Goal: Information Seeking & Learning: Learn about a topic

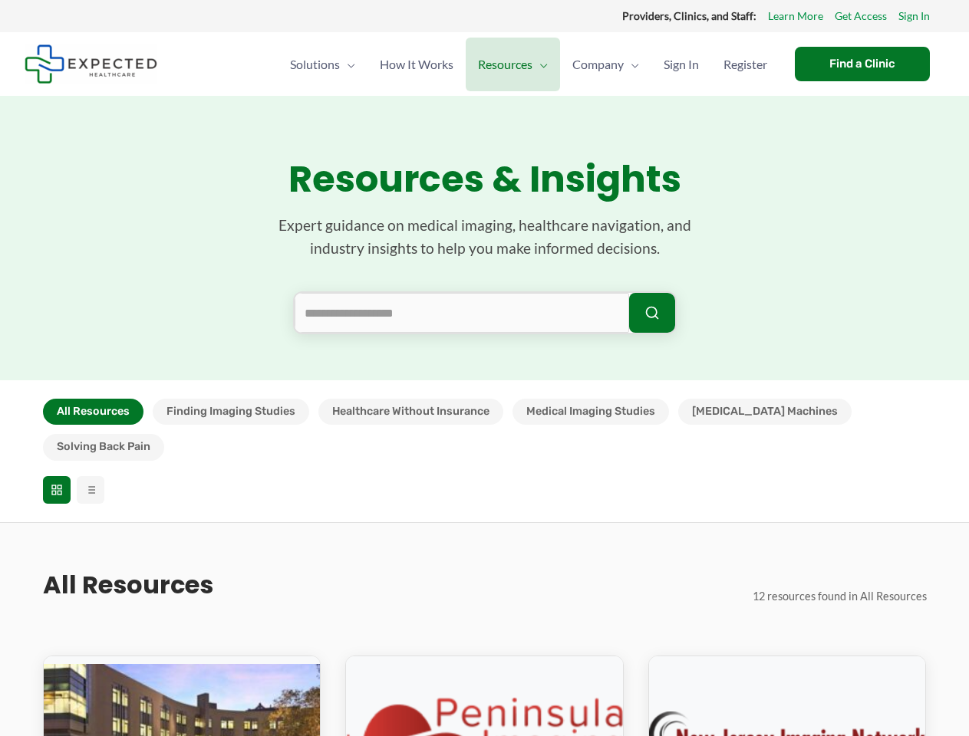
click at [484, 368] on section "Resources & Insights Expert guidance on medical imaging, healthcare navigation,…" at bounding box center [484, 238] width 969 height 285
click at [93, 412] on button "All Resources" at bounding box center [93, 412] width 101 height 26
click at [230, 412] on button "Finding Imaging Studies" at bounding box center [231, 412] width 157 height 26
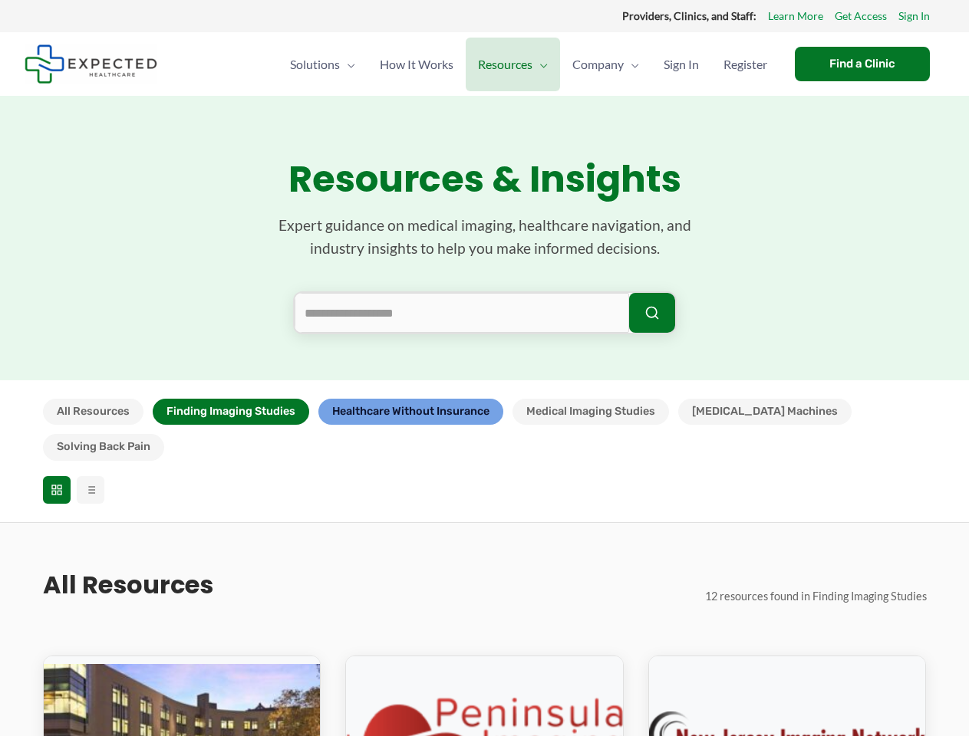
click at [410, 412] on button "Healthcare Without Insurance" at bounding box center [410, 412] width 185 height 26
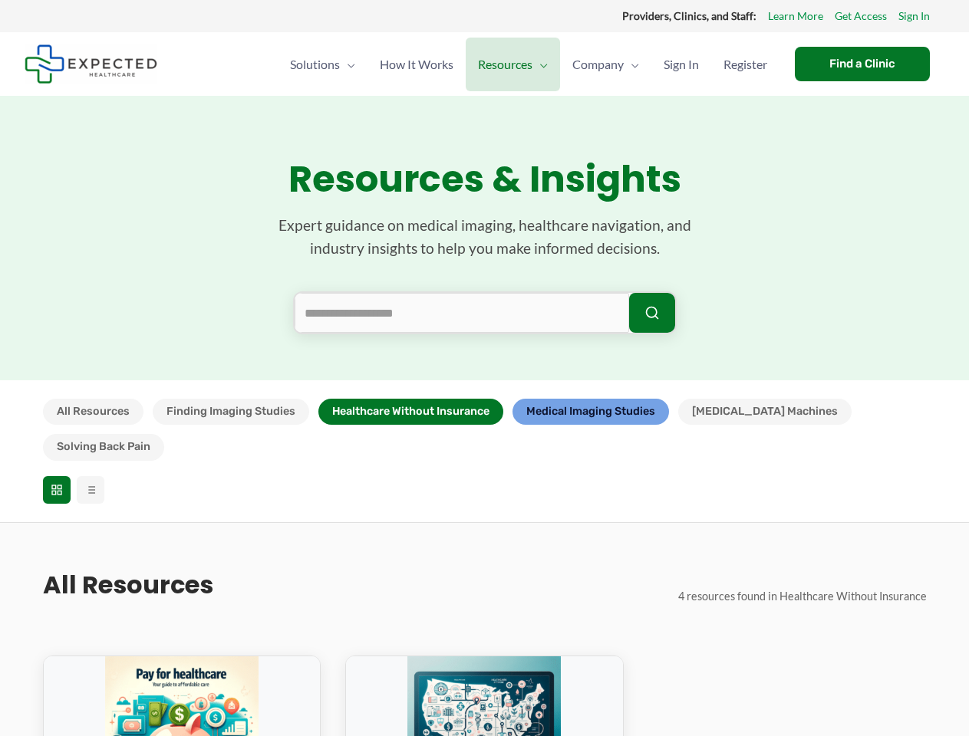
click at [591, 412] on button "Medical Imaging Studies" at bounding box center [590, 412] width 157 height 26
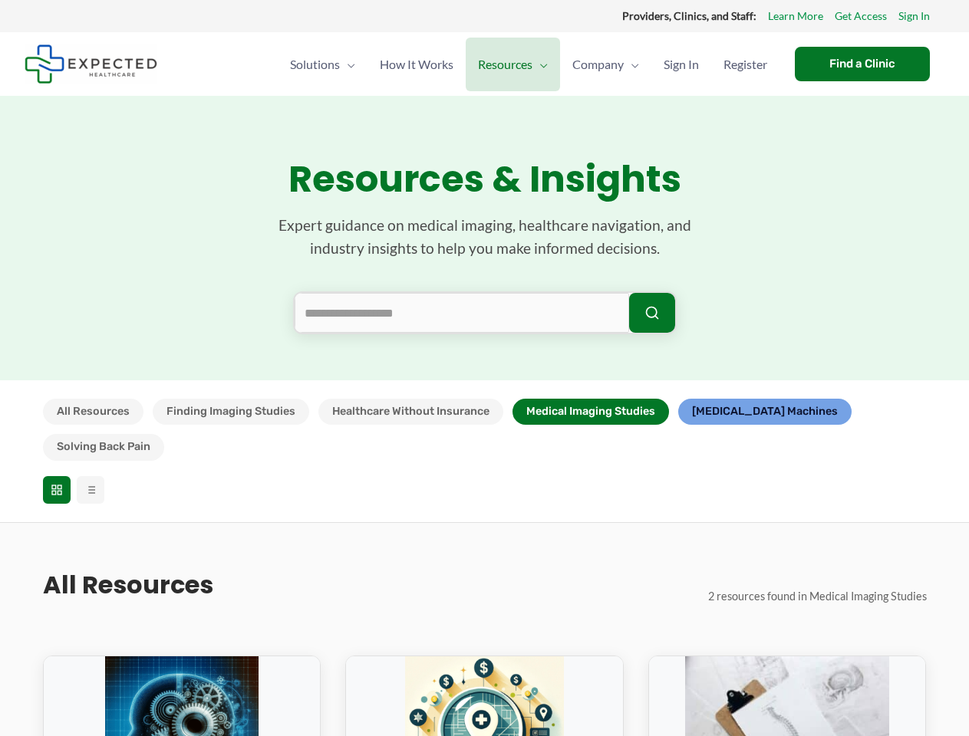
click at [729, 412] on button "[MEDICAL_DATA] Machines" at bounding box center [764, 412] width 173 height 26
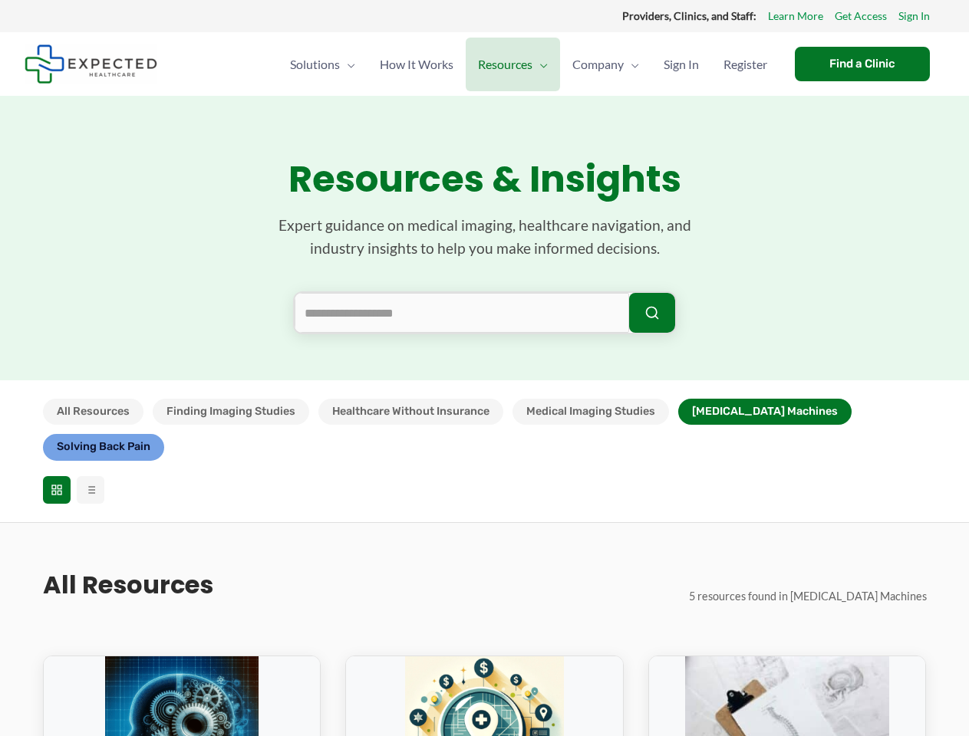
click at [164, 434] on button "Solving Back Pain" at bounding box center [103, 447] width 121 height 26
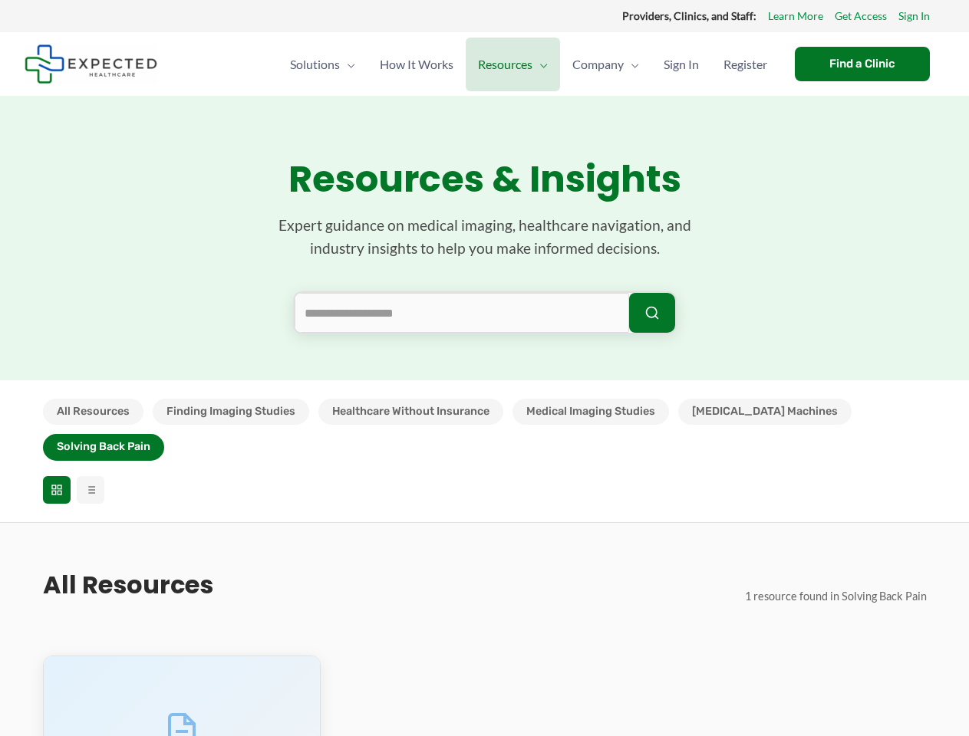
click at [57, 484] on icon at bounding box center [57, 490] width 12 height 12
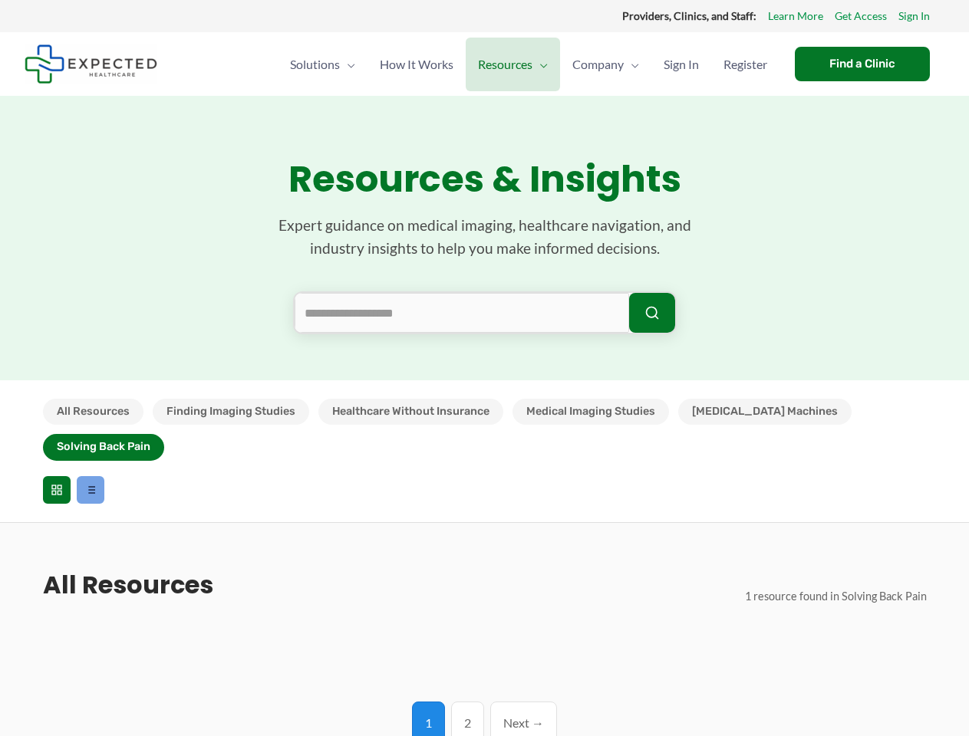
click at [91, 490] on line at bounding box center [91, 490] width 7 height 0
